Goal: Transaction & Acquisition: Purchase product/service

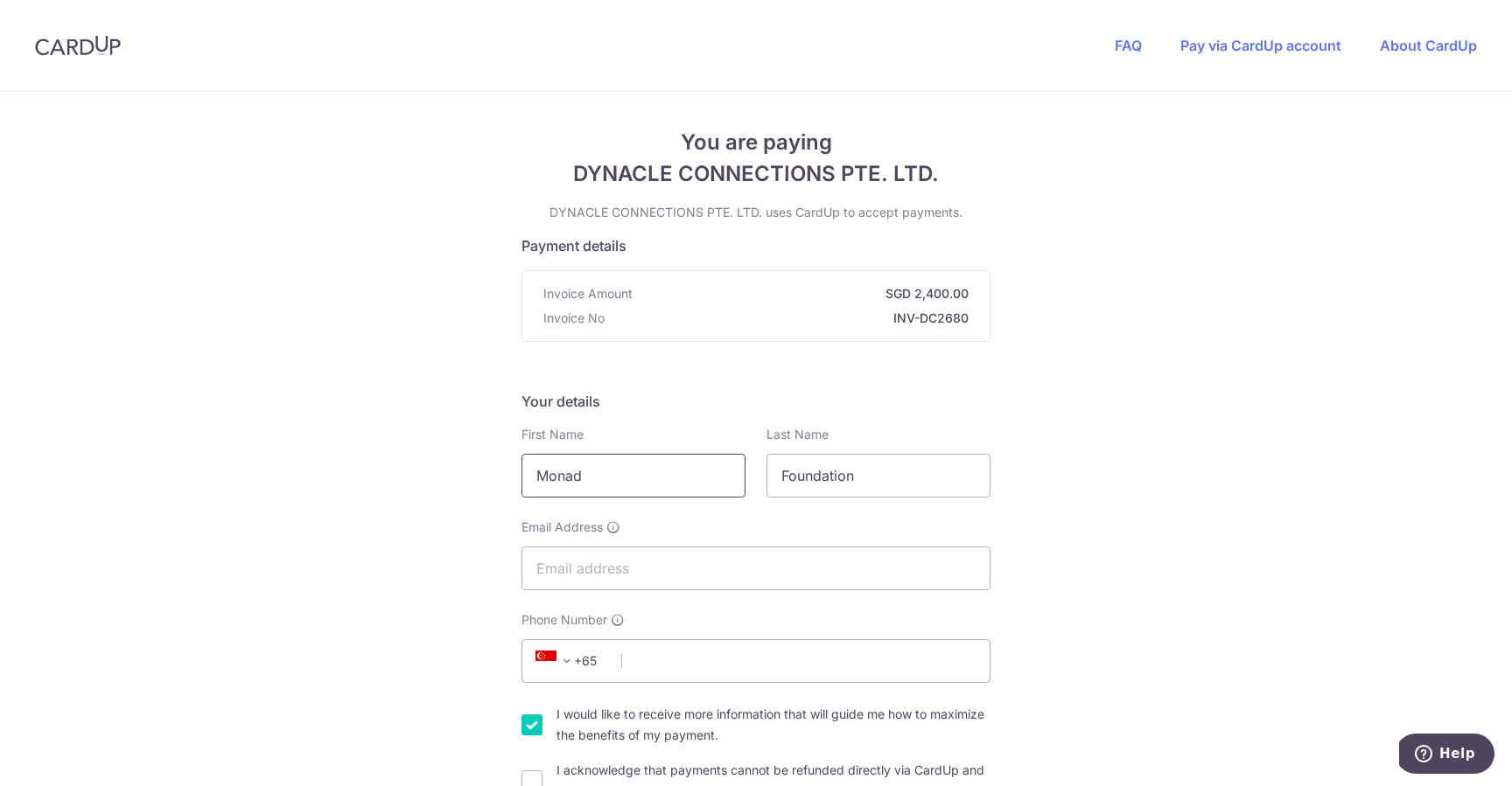
click at [661, 483] on input "Monad" at bounding box center [634, 476] width 224 height 44
type input "[PERSON_NAME]"
type input "Yeo"
click at [716, 570] on input "[PERSON_NAME]@monad.foudnation" at bounding box center [756, 569] width 469 height 44
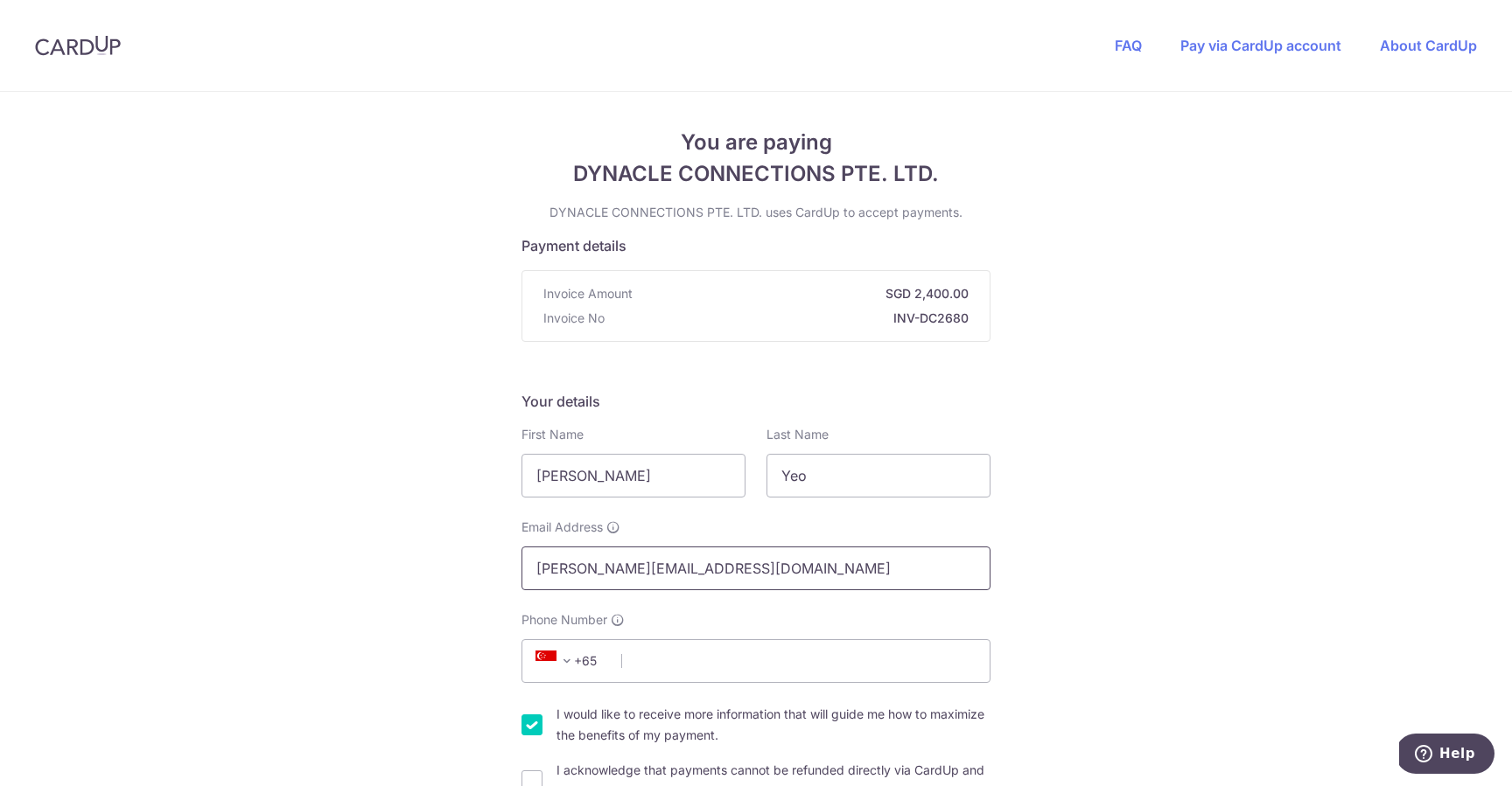
type input "[PERSON_NAME][EMAIL_ADDRESS][DOMAIN_NAME]"
click at [696, 669] on input "Phone Number" at bounding box center [756, 662] width 469 height 44
type input "98433053"
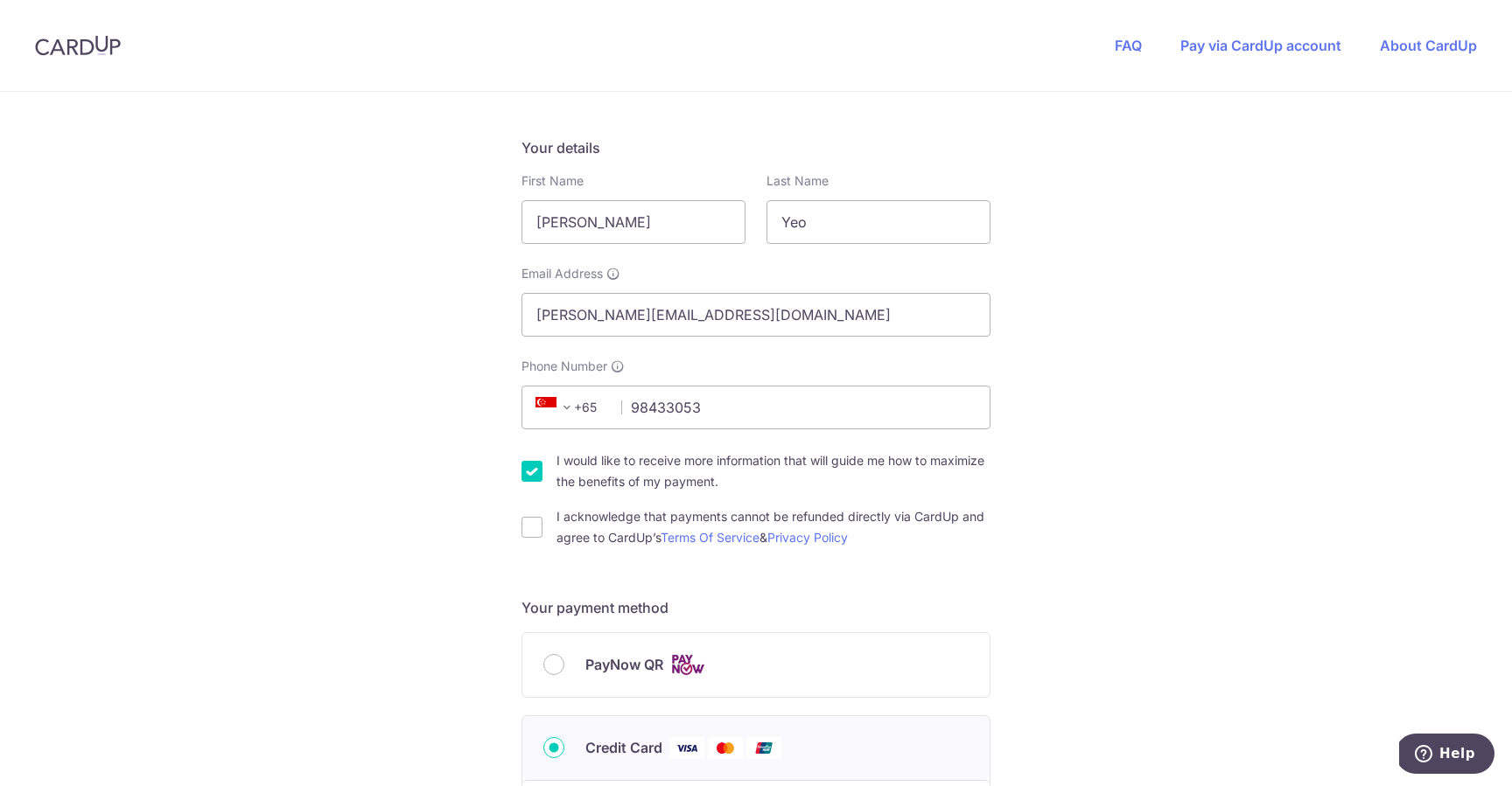
scroll to position [261, 0]
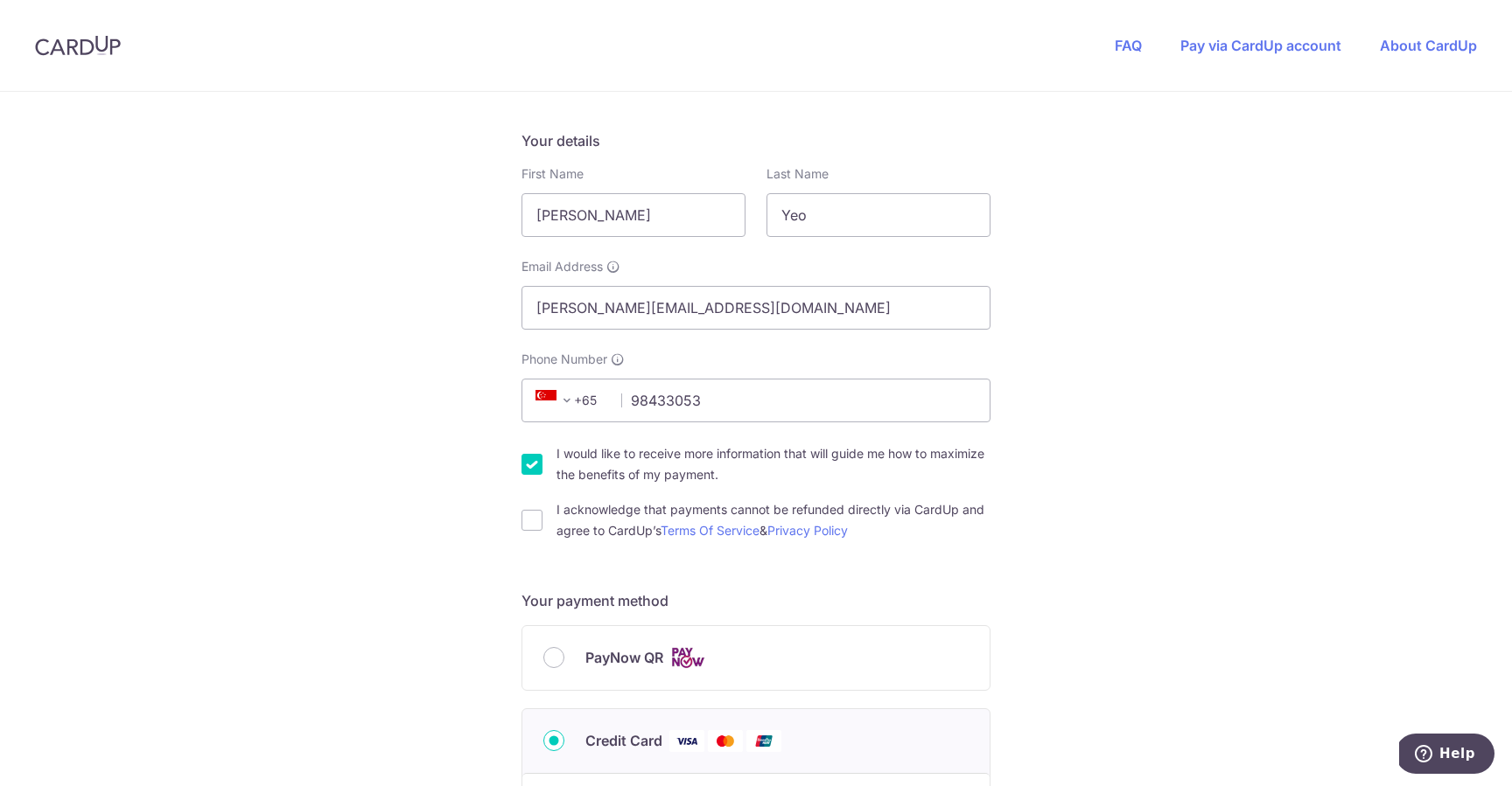
click at [534, 463] on input "I would like to receive more information that will guide me how to maximize the…" at bounding box center [532, 464] width 21 height 21
checkbox input "false"
click at [533, 513] on input "I acknowledge that payments cannot be refunded directly via CardUp and agree to…" at bounding box center [532, 520] width 21 height 21
checkbox input "true"
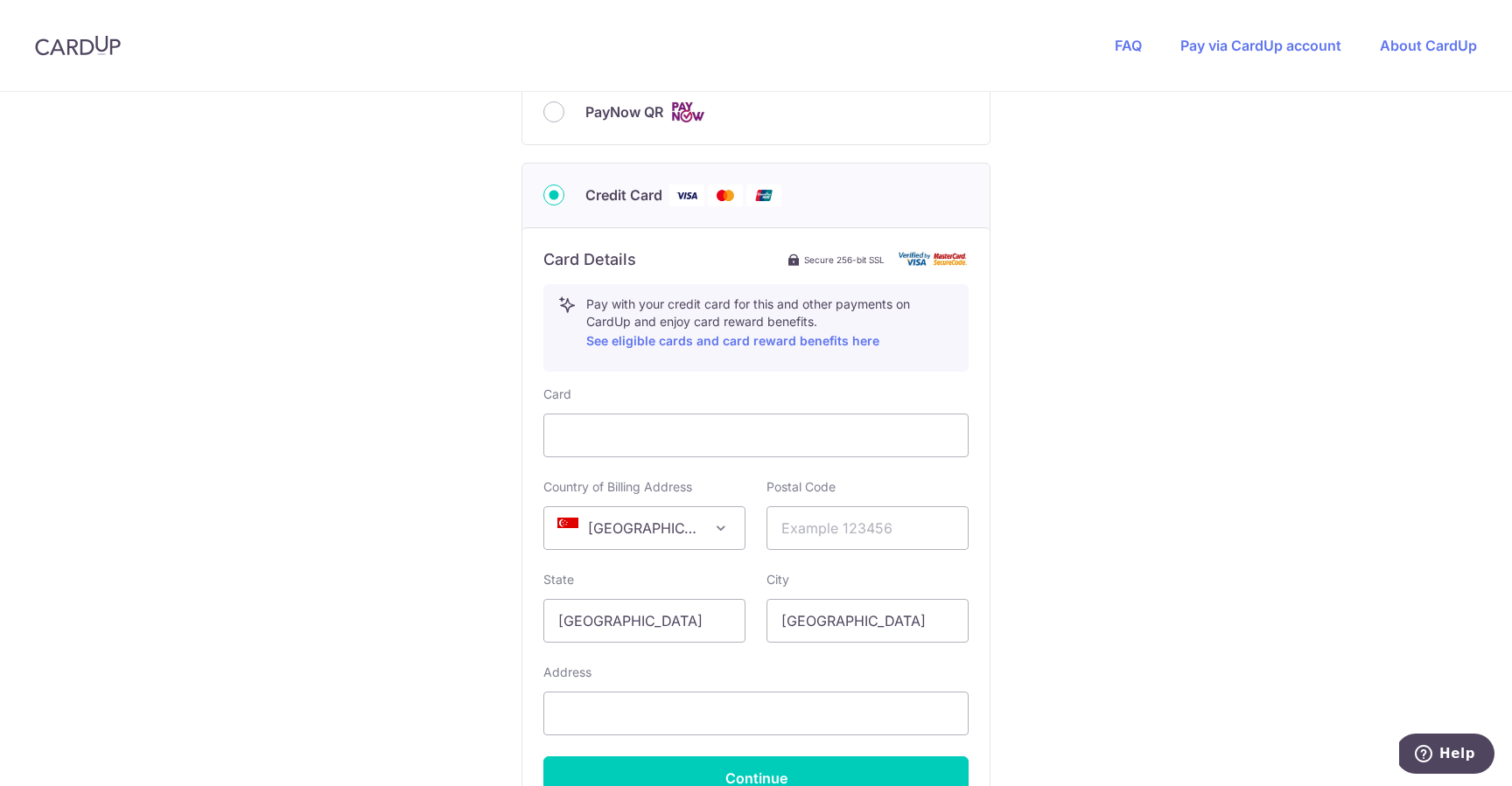
scroll to position [824, 0]
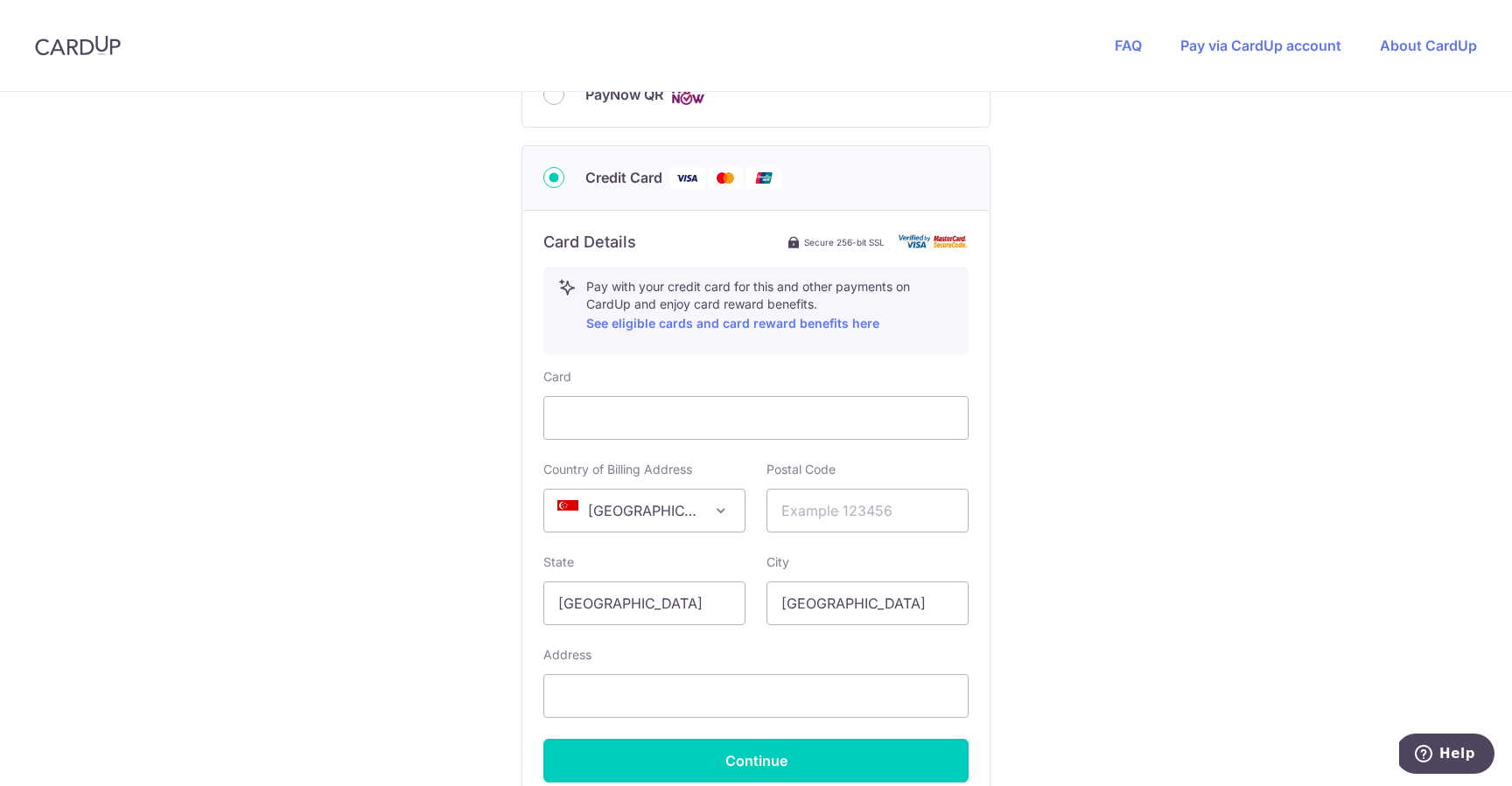
click at [614, 514] on span "[GEOGRAPHIC_DATA]" at bounding box center [645, 511] width 200 height 42
click at [800, 498] on input "text" at bounding box center [867, 511] width 202 height 44
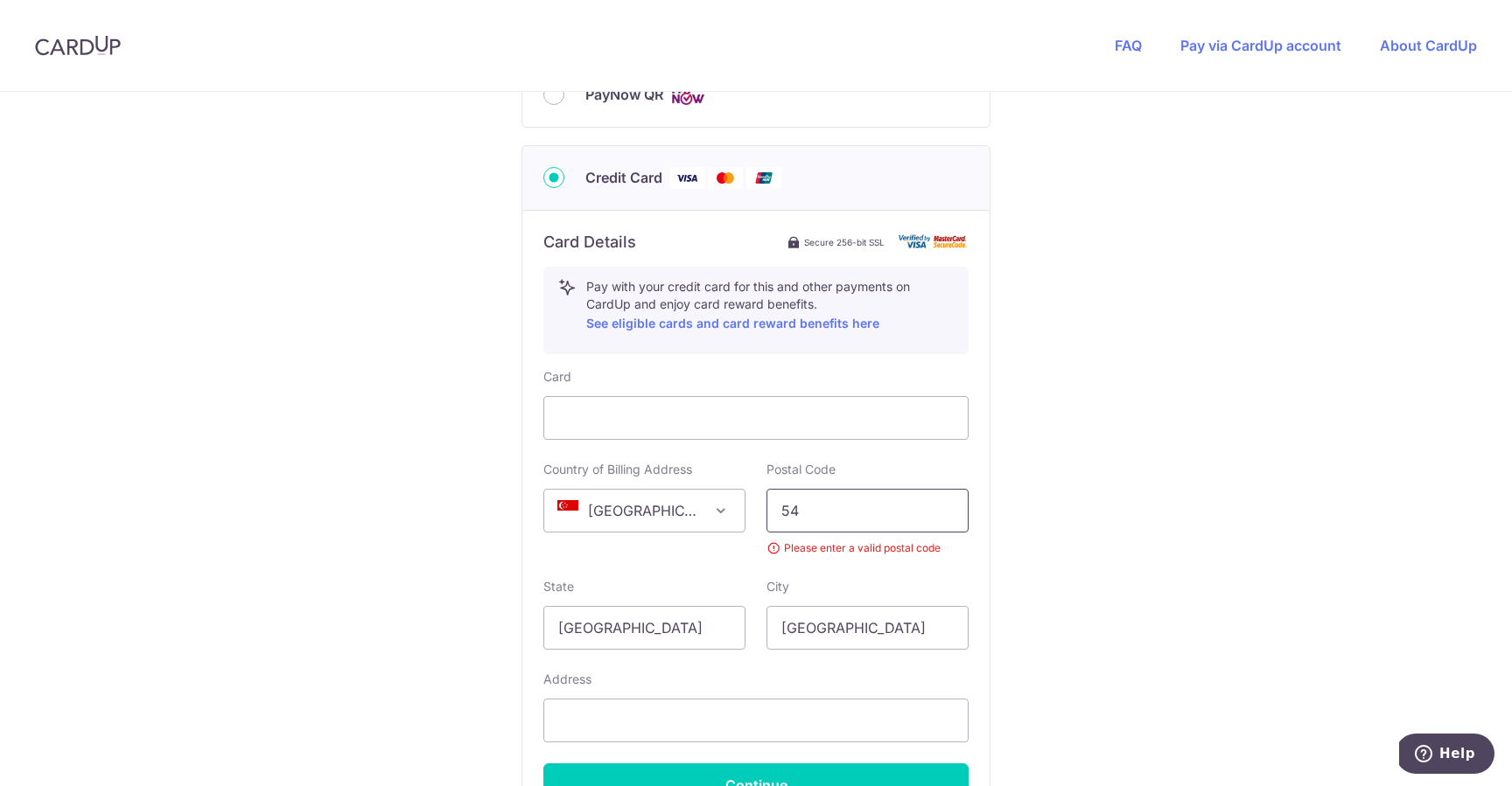
type input "5"
click at [849, 527] on input "text" at bounding box center [867, 511] width 202 height 44
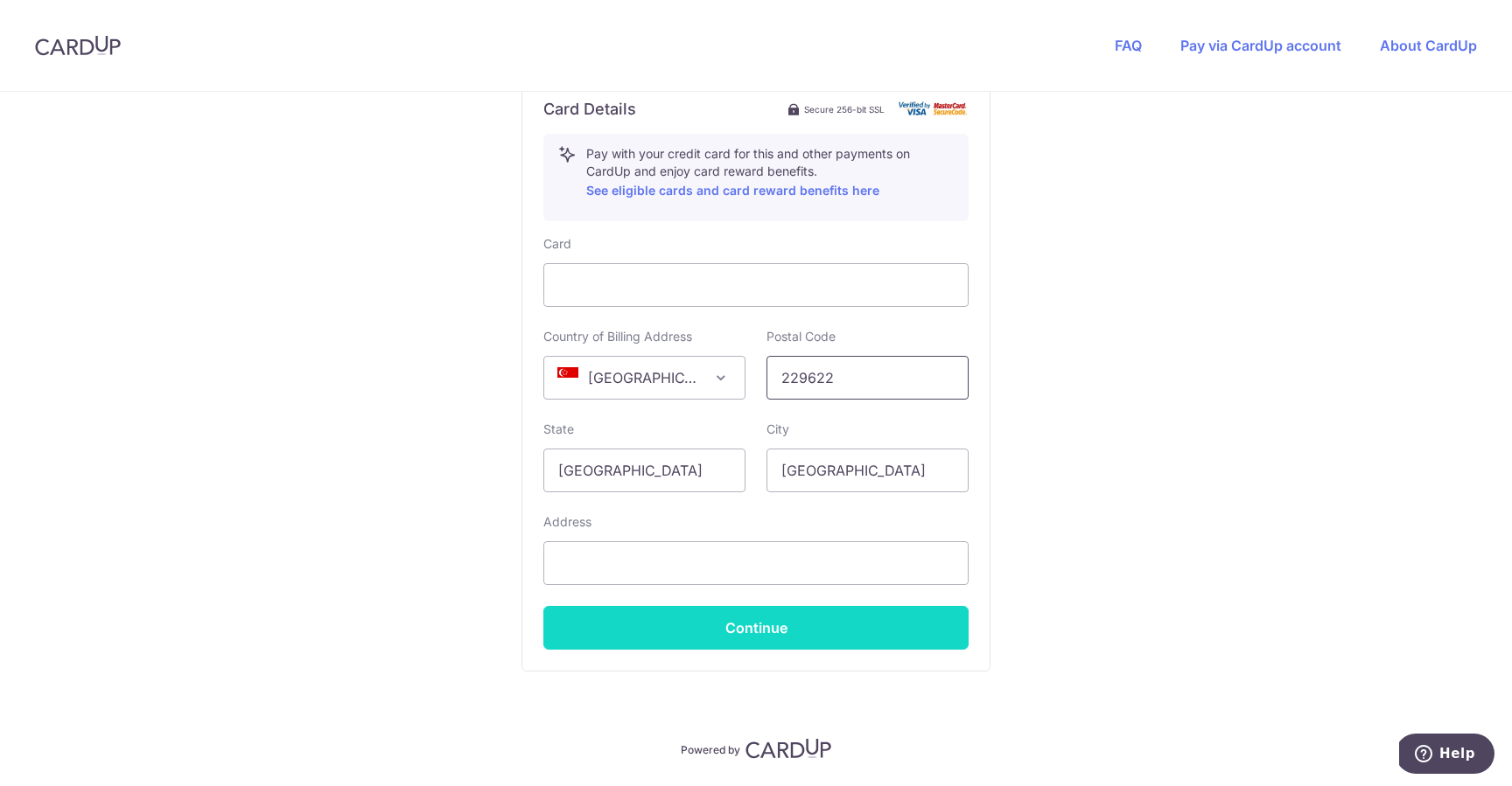
scroll to position [968, 0]
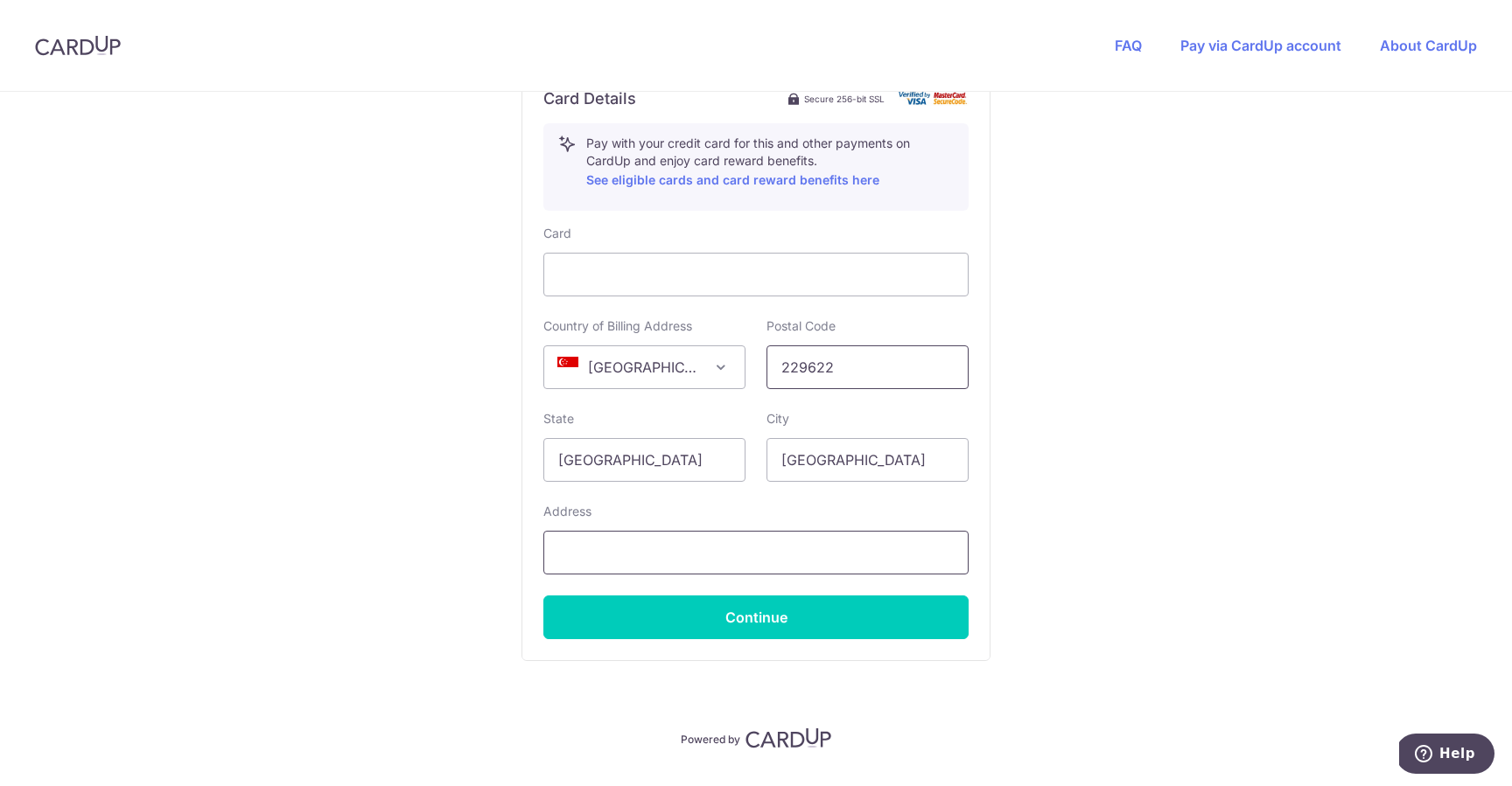
type input "229622"
click at [663, 552] on input "text" at bounding box center [756, 552] width 426 height 44
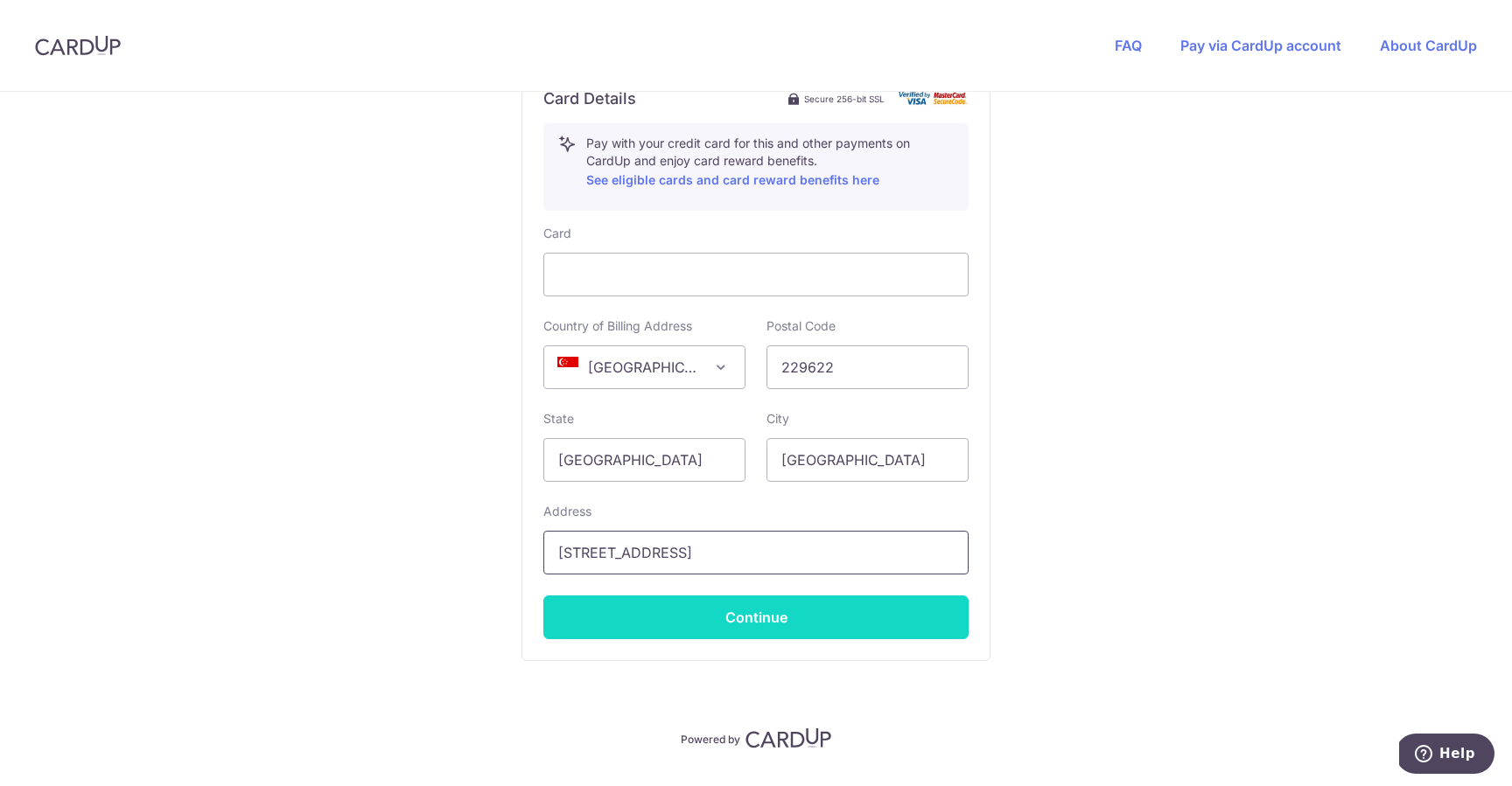
type input "[STREET_ADDRESS]"
click at [655, 620] on button "Continue" at bounding box center [756, 618] width 426 height 44
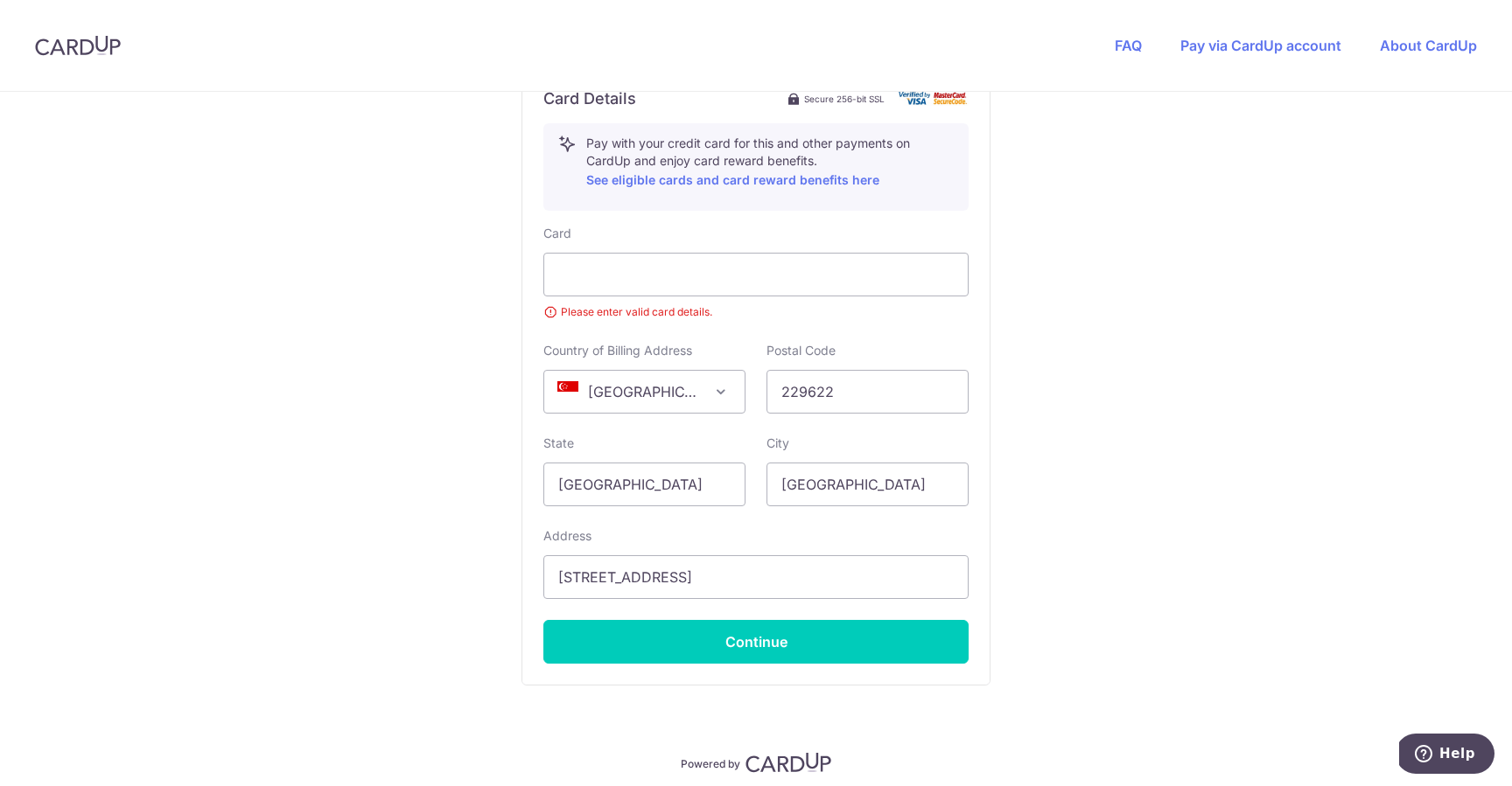
click at [729, 306] on small "Please enter valid card details." at bounding box center [756, 312] width 426 height 17
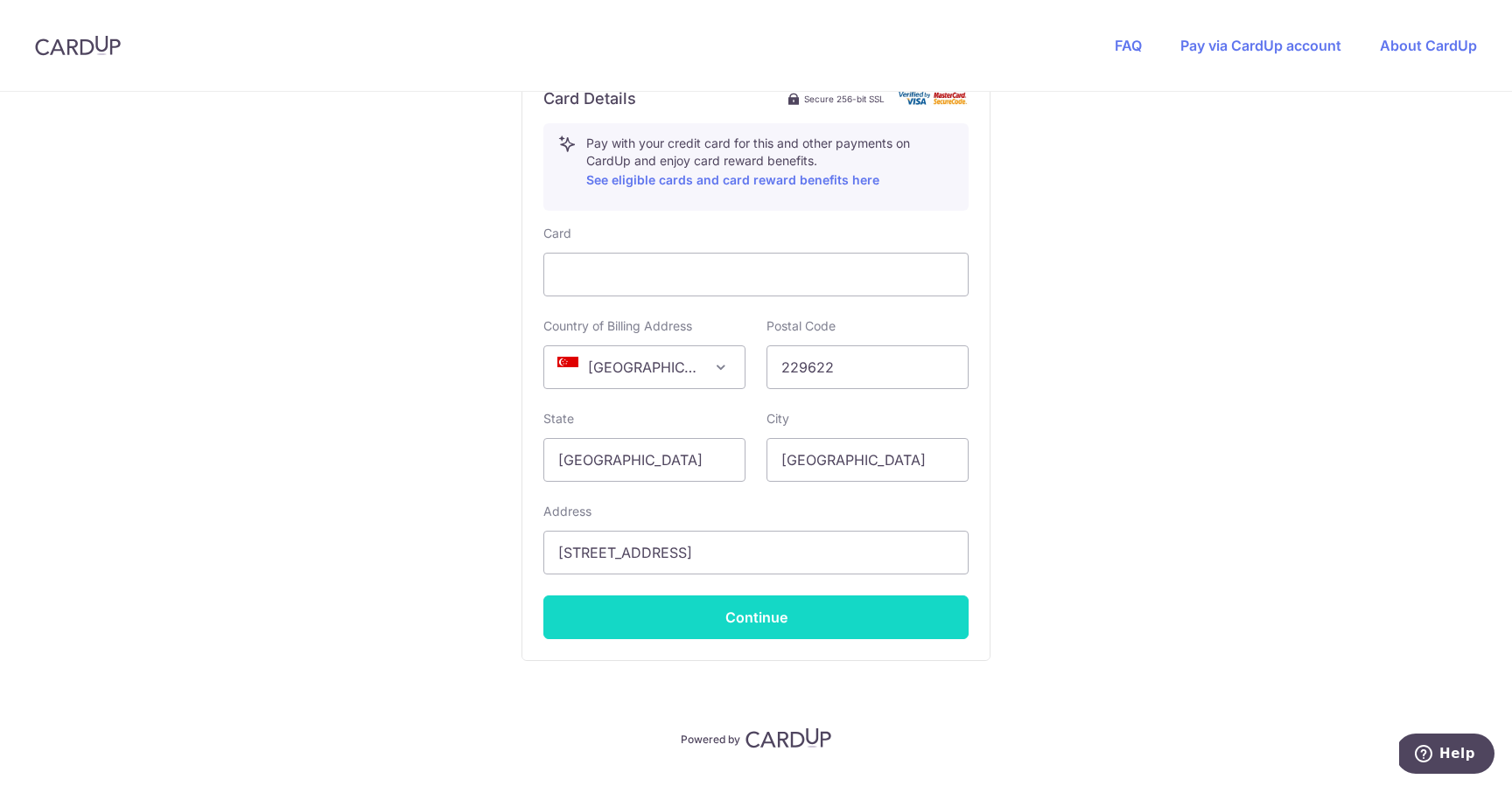
click at [761, 624] on button "Continue" at bounding box center [756, 618] width 426 height 44
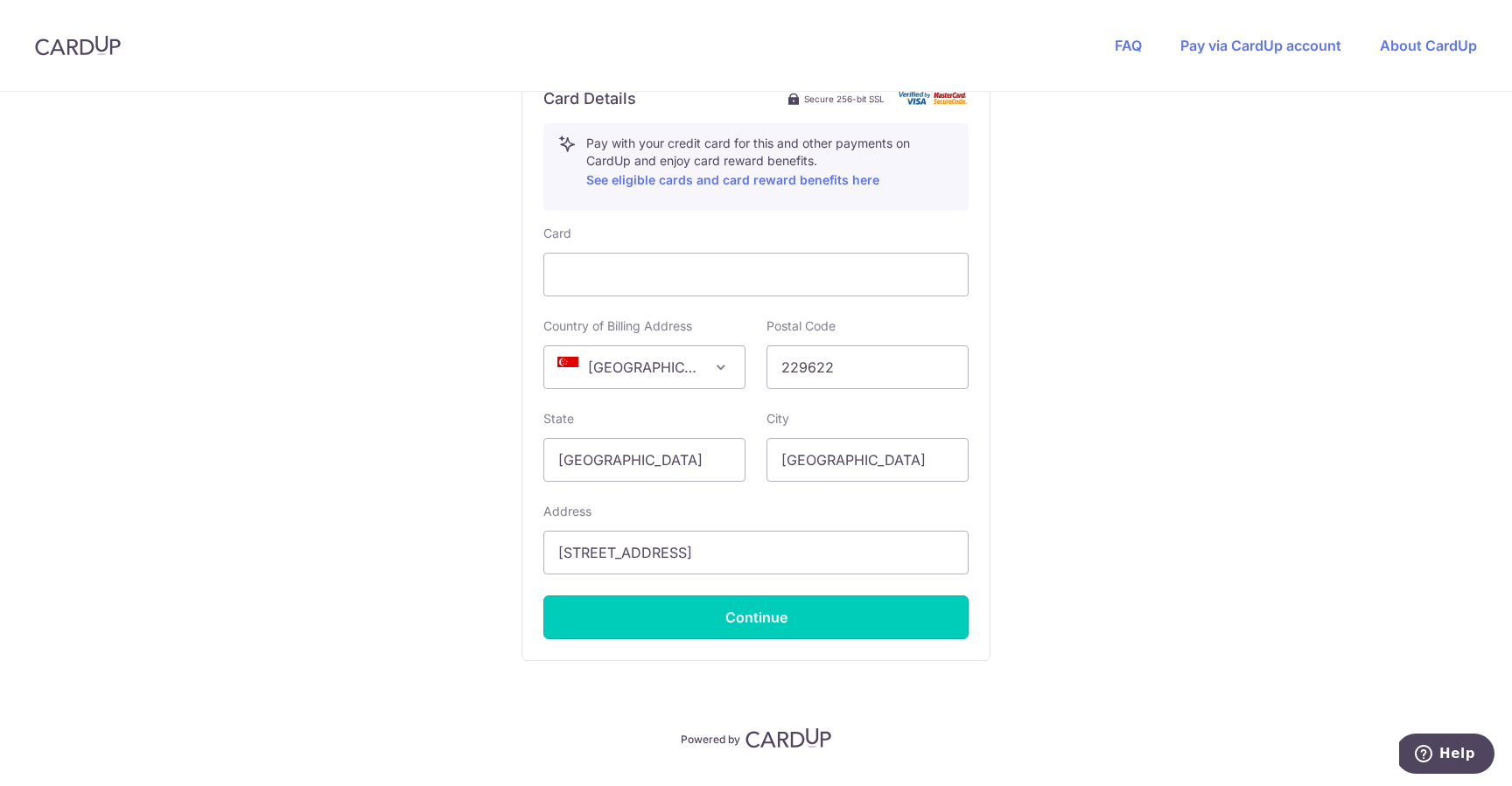
type input "**** 7542"
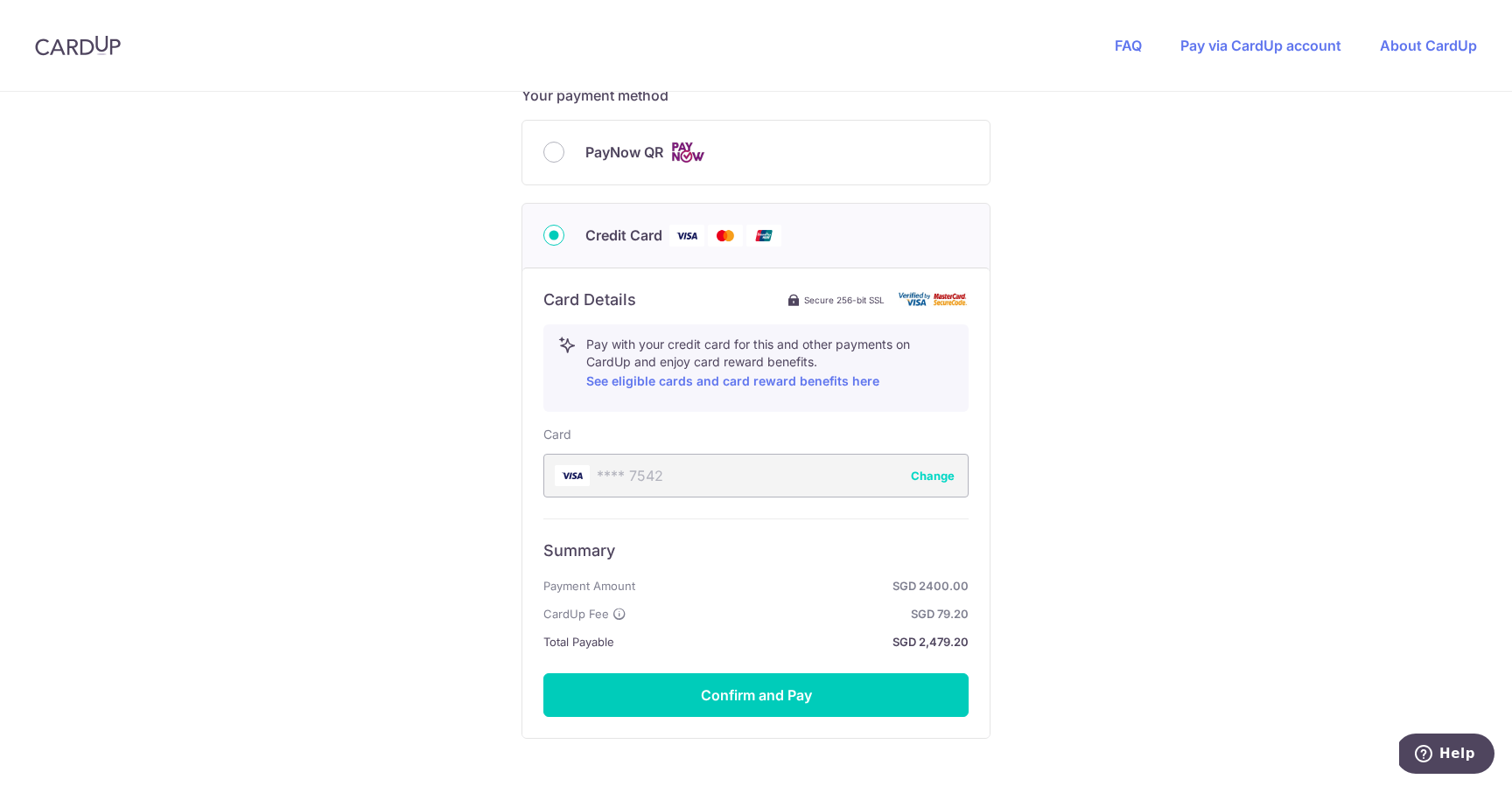
scroll to position [888, 0]
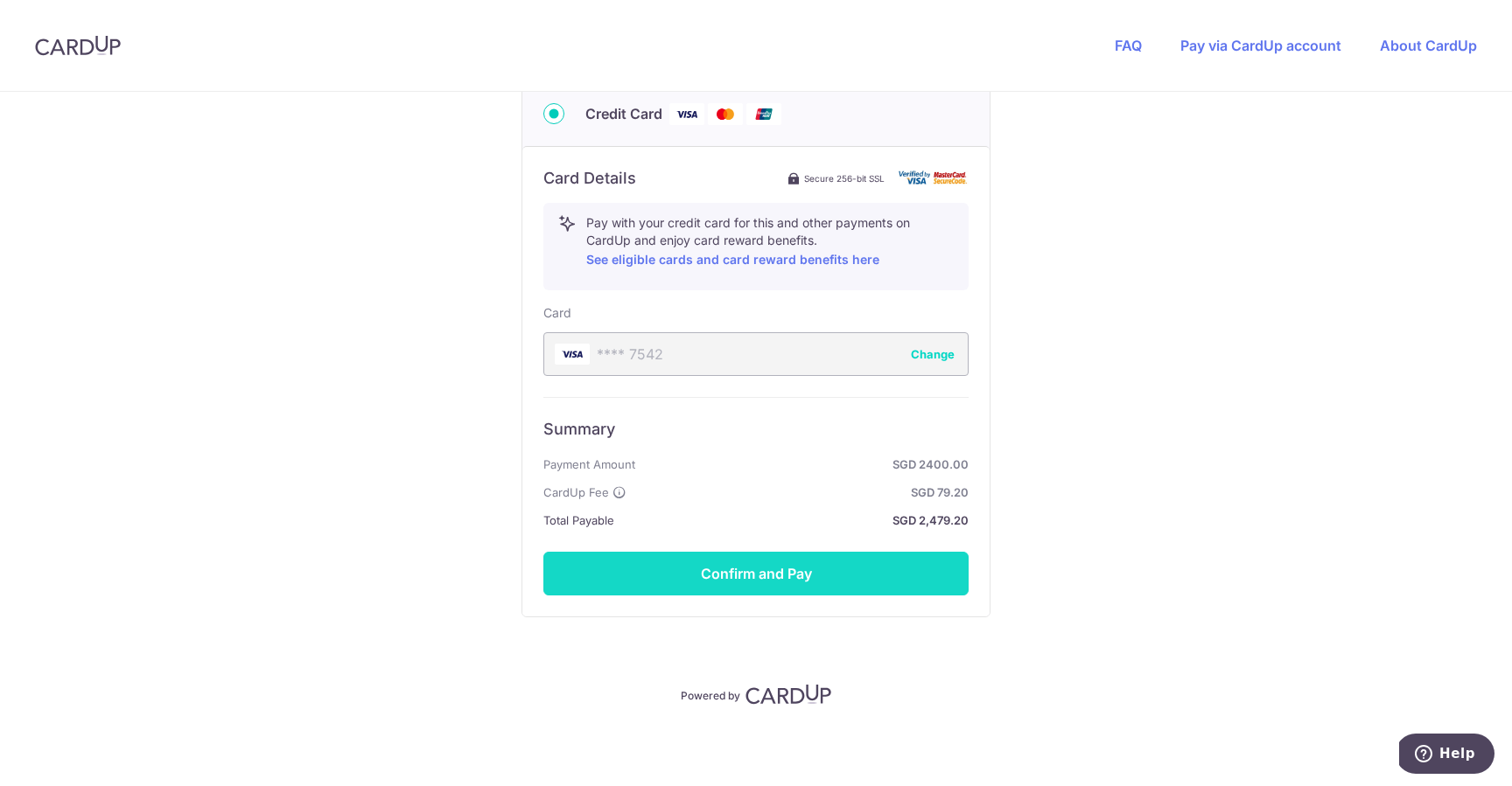
click at [761, 572] on button "Confirm and Pay" at bounding box center [756, 573] width 426 height 44
